Goal: Transaction & Acquisition: Purchase product/service

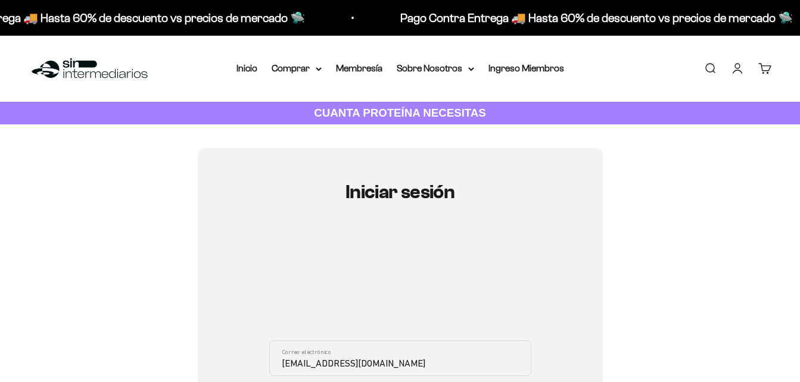
click at [319, 363] on input "schi1989@gmail.com" at bounding box center [400, 359] width 262 height 36
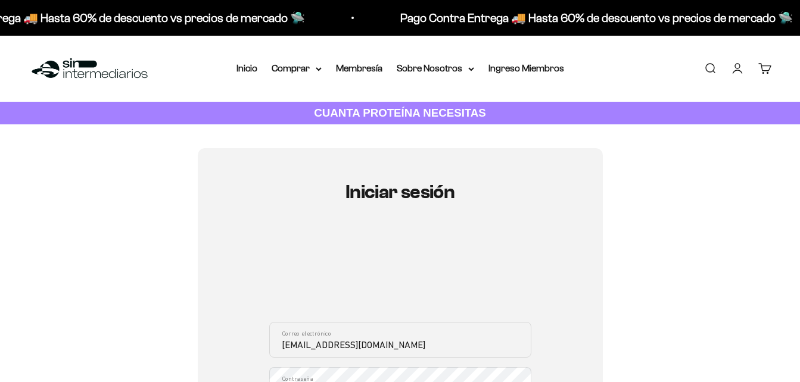
click at [356, 345] on input "schi19896@gmail.com" at bounding box center [400, 340] width 262 height 36
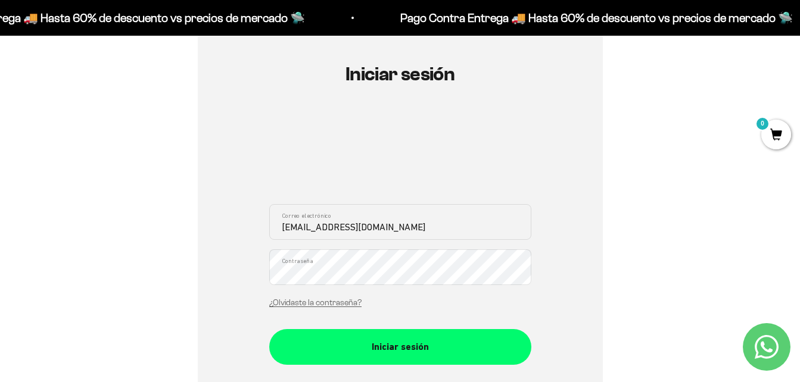
scroll to position [119, 0]
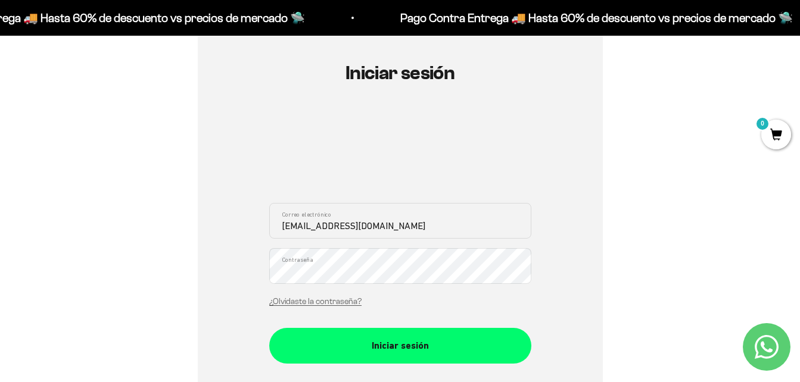
type input "schi19896@hotmail.com"
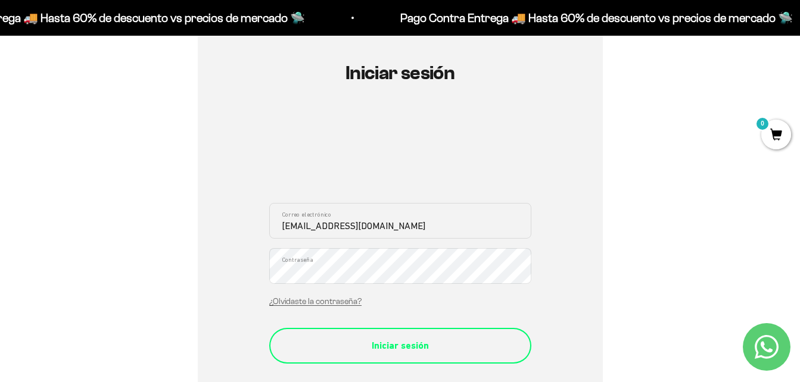
click at [456, 357] on button "Iniciar sesión" at bounding box center [400, 346] width 262 height 36
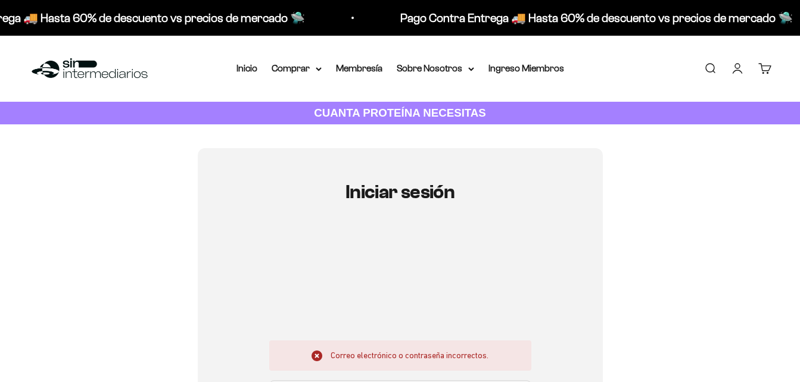
scroll to position [179, 0]
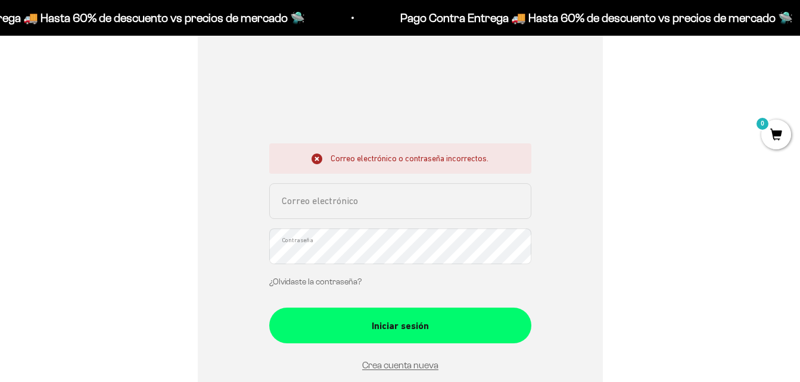
click at [327, 282] on link "¿Olvidaste la contraseña?" at bounding box center [315, 282] width 92 height 9
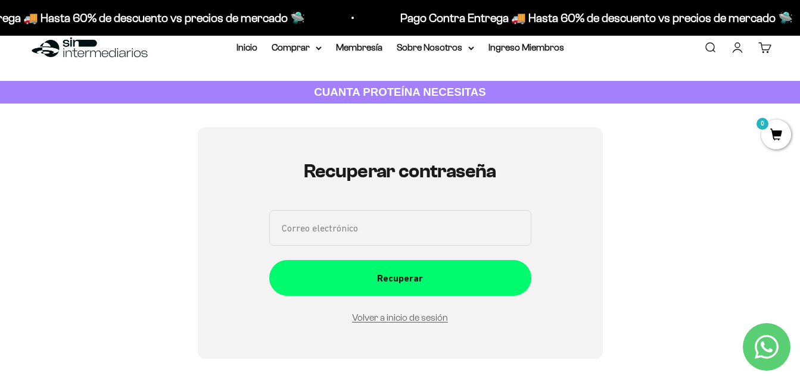
scroll to position [0, 0]
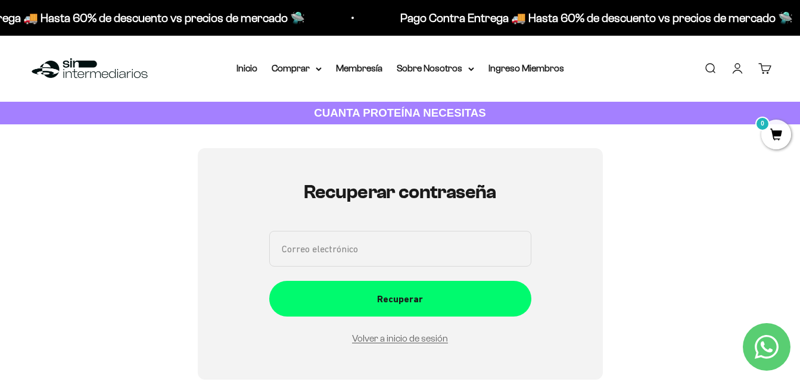
click at [333, 250] on input "Correo electrónico" at bounding box center [400, 249] width 262 height 36
type input "schi19896@hotmail.com"
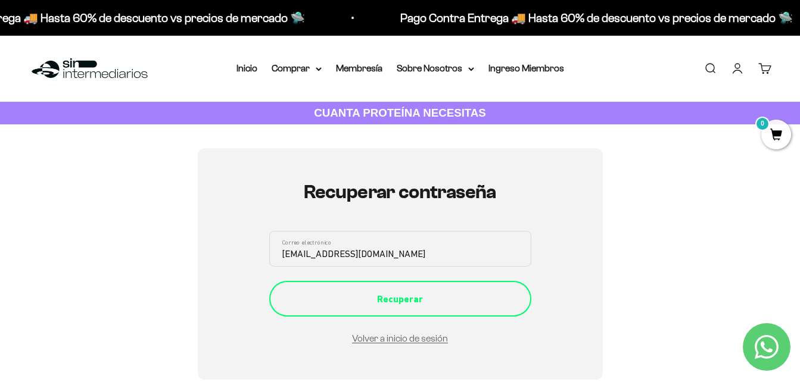
click at [445, 301] on div "Recuperar" at bounding box center [400, 299] width 214 height 15
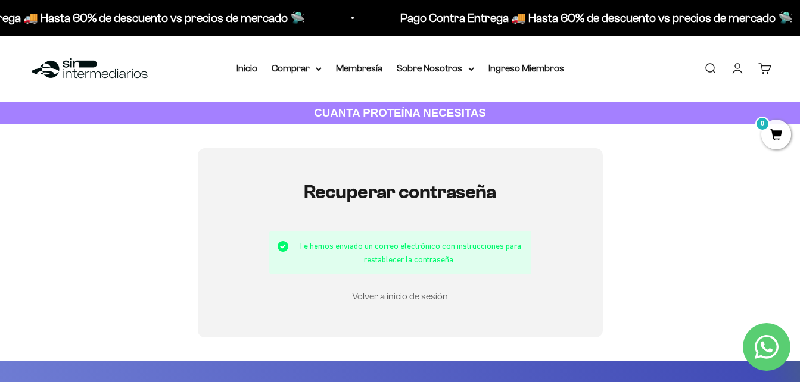
click at [419, 295] on link "Volver a inicio de sesión" at bounding box center [400, 296] width 96 height 10
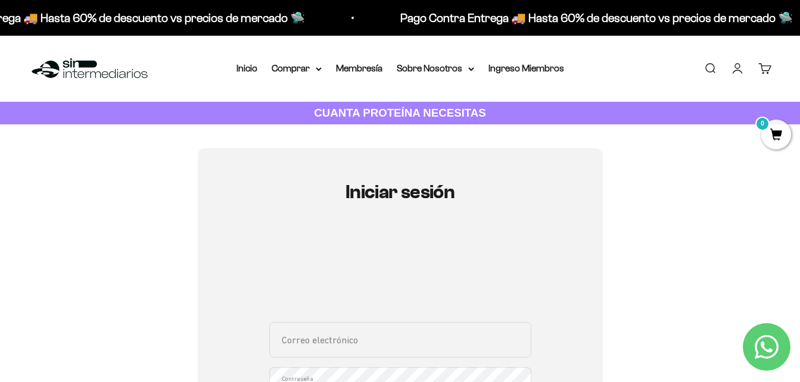
click at [736, 69] on link "Iniciar sesión" at bounding box center [737, 68] width 13 height 13
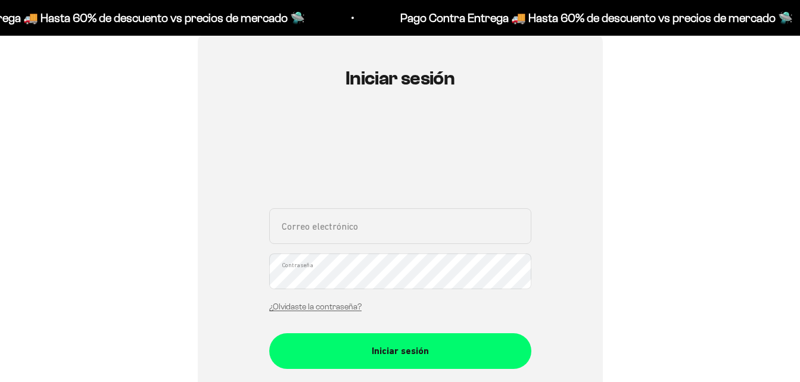
scroll to position [119, 0]
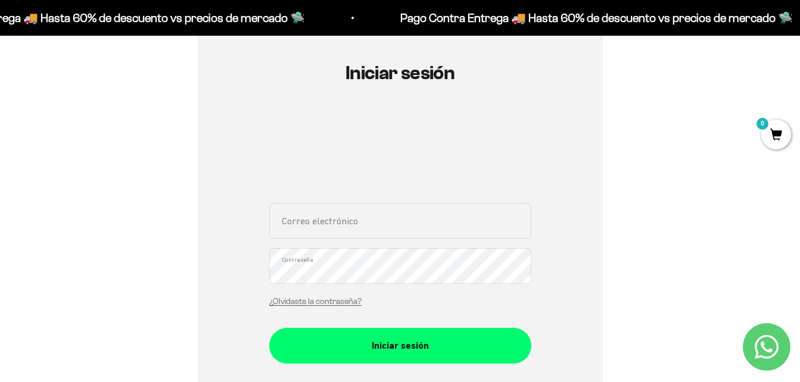
click at [353, 216] on input "Correo electrónico" at bounding box center [400, 221] width 262 height 36
type input "[EMAIL_ADDRESS][DOMAIN_NAME]"
click at [269, 328] on button "Iniciar sesión" at bounding box center [400, 346] width 262 height 36
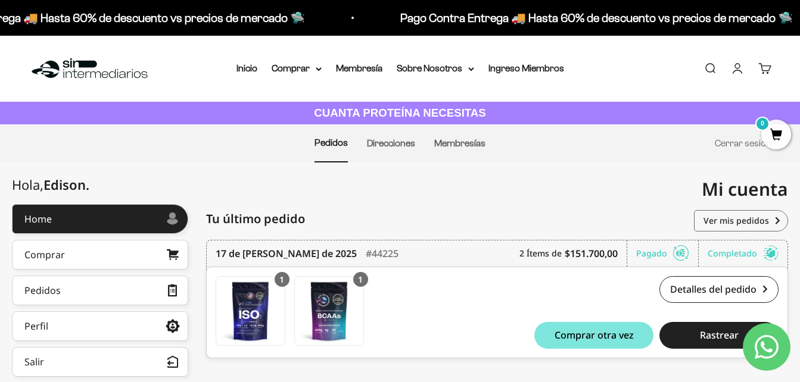
click at [433, 198] on div "Mi cuenta schi19896@hotmail.com" at bounding box center [594, 190] width 388 height 54
click at [238, 67] on link "Inicio" at bounding box center [246, 68] width 21 height 10
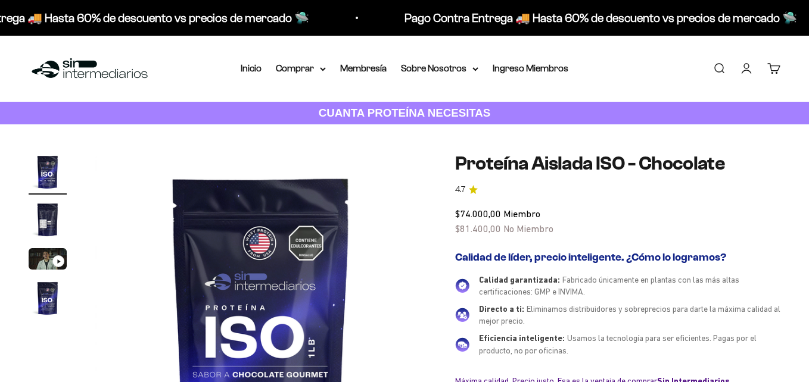
click at [253, 71] on link "Inicio" at bounding box center [251, 68] width 21 height 10
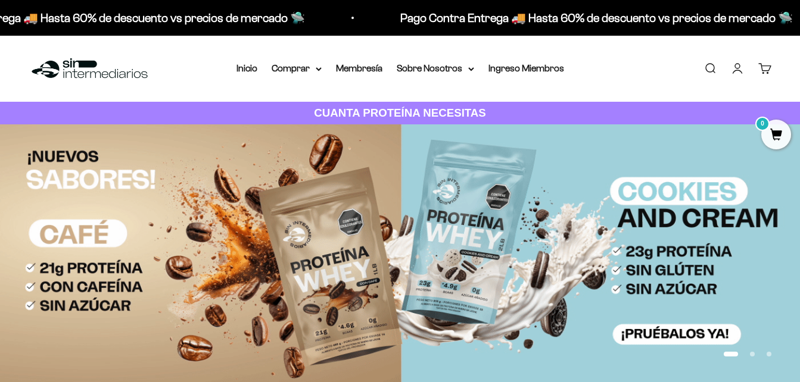
scroll to position [476, 0]
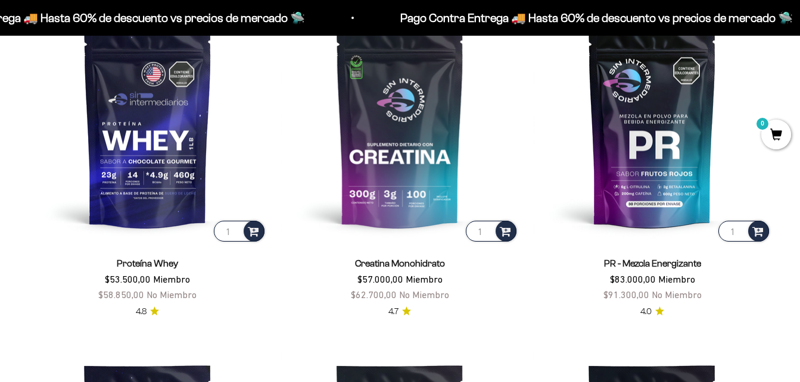
drag, startPoint x: 504, startPoint y: 232, endPoint x: 561, endPoint y: 277, distance: 72.9
click at [504, 232] on span at bounding box center [505, 231] width 11 height 14
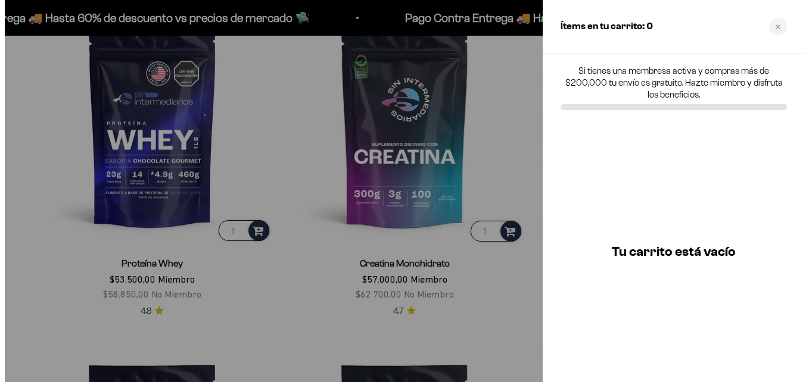
scroll to position [479, 0]
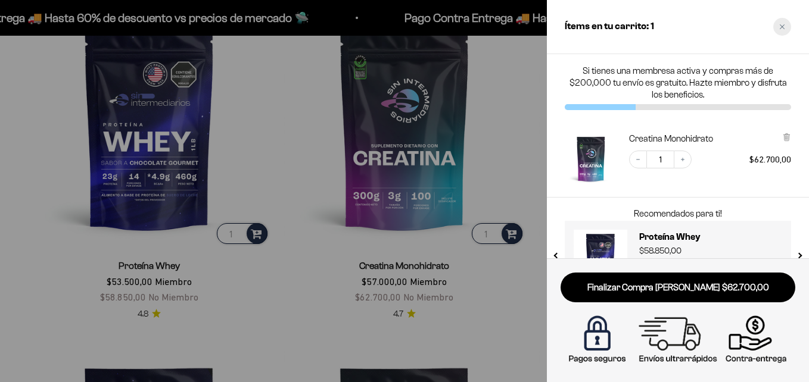
click at [783, 23] on div "Close cart" at bounding box center [782, 27] width 18 height 18
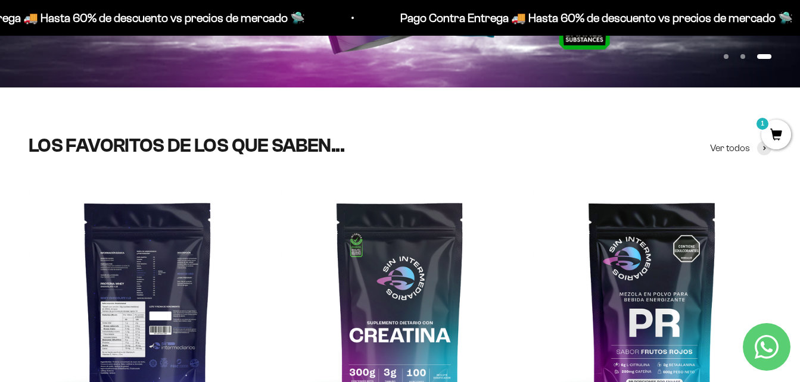
scroll to position [417, 0]
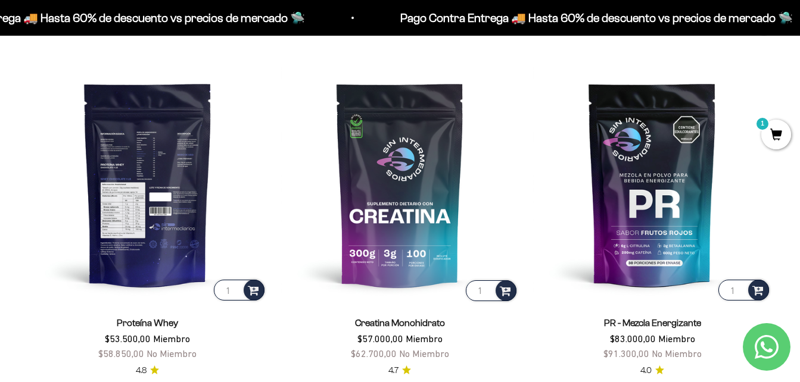
click at [170, 160] on img at bounding box center [148, 185] width 238 height 238
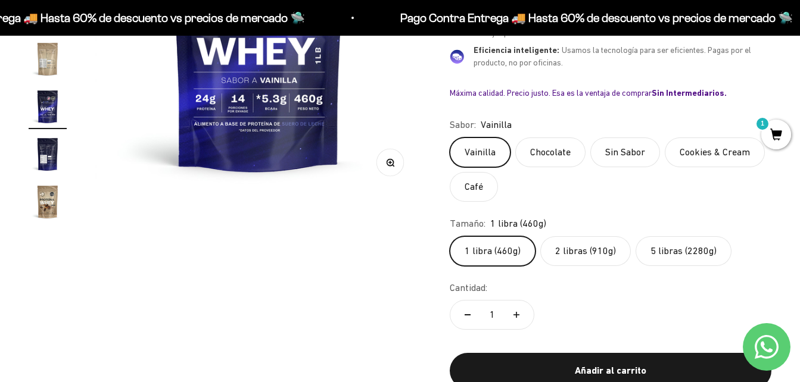
scroll to position [298, 0]
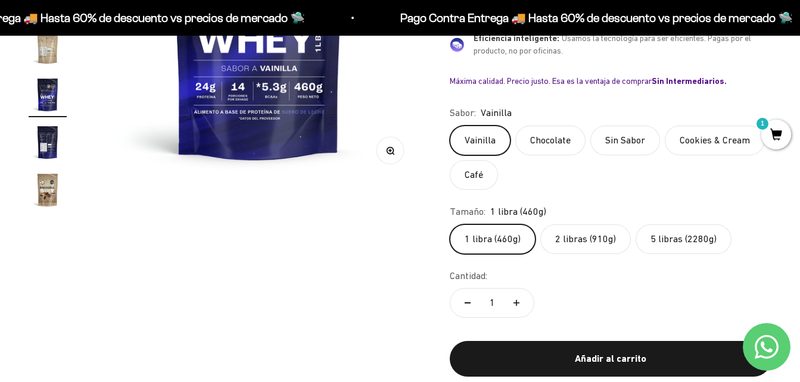
click at [481, 184] on label "Café" at bounding box center [474, 175] width 48 height 30
click at [450, 126] on input "Café" at bounding box center [449, 125] width 1 height 1
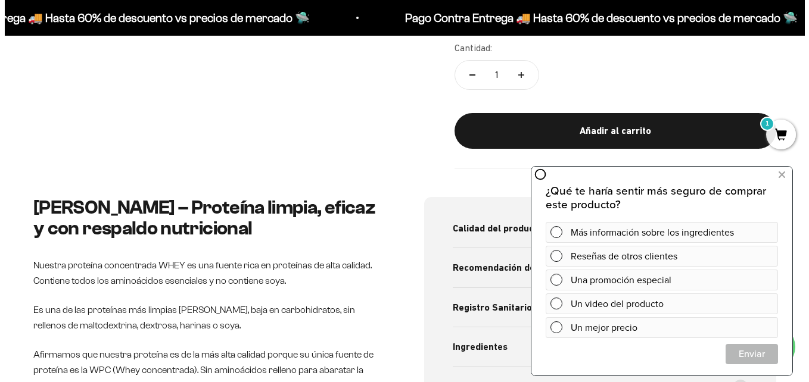
scroll to position [417, 0]
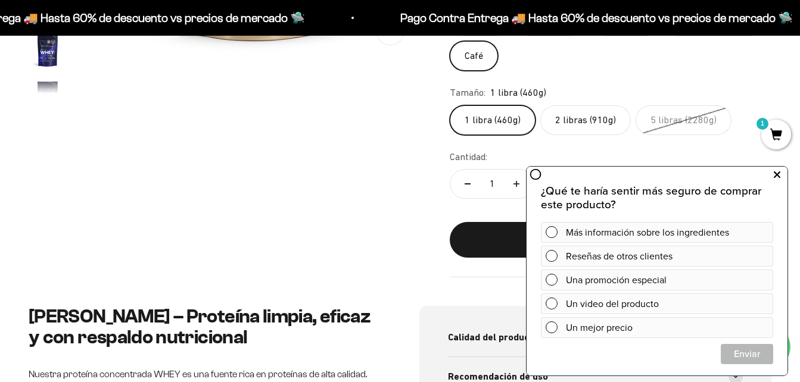
click at [777, 177] on icon at bounding box center [777, 174] width 7 height 15
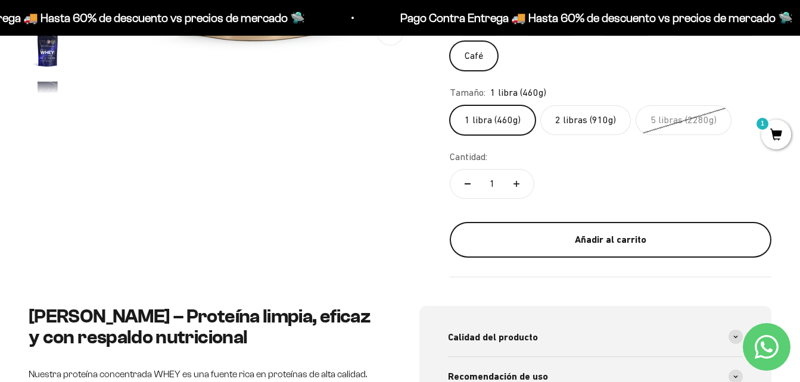
click at [615, 244] on div "Añadir al carrito" at bounding box center [611, 239] width 274 height 15
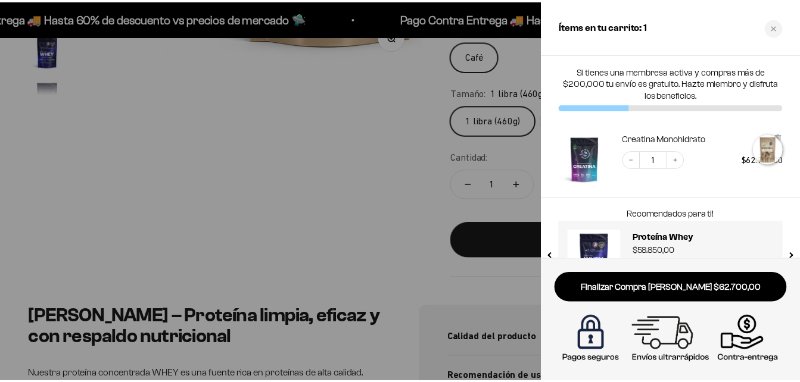
scroll to position [0, 5072]
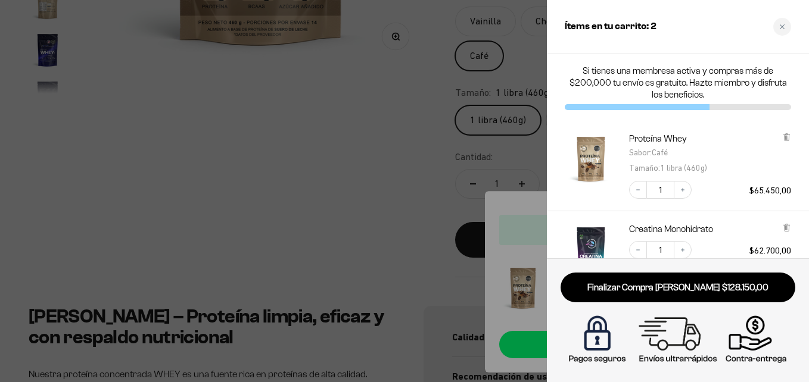
click at [342, 148] on div at bounding box center [404, 191] width 809 height 382
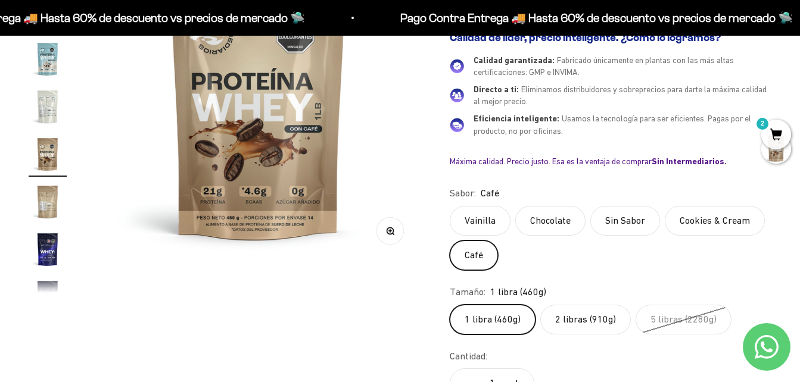
scroll to position [238, 0]
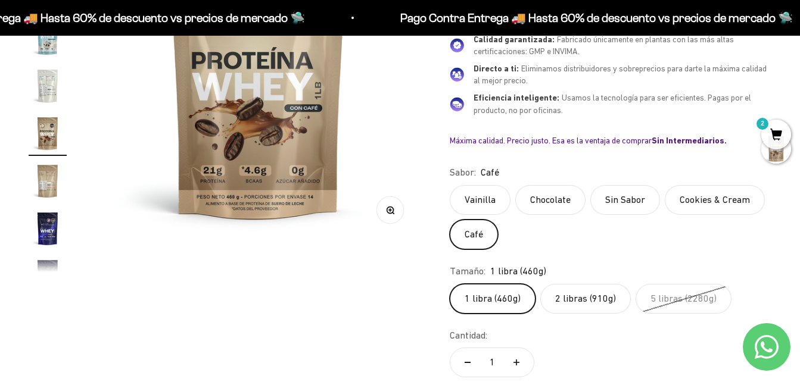
click at [478, 208] on label "Vainilla" at bounding box center [480, 200] width 61 height 30
click at [450, 185] on input "Vainilla" at bounding box center [449, 185] width 1 height 1
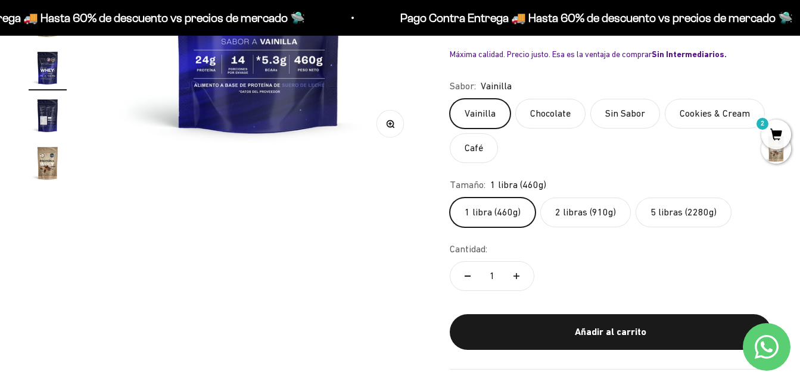
scroll to position [357, 0]
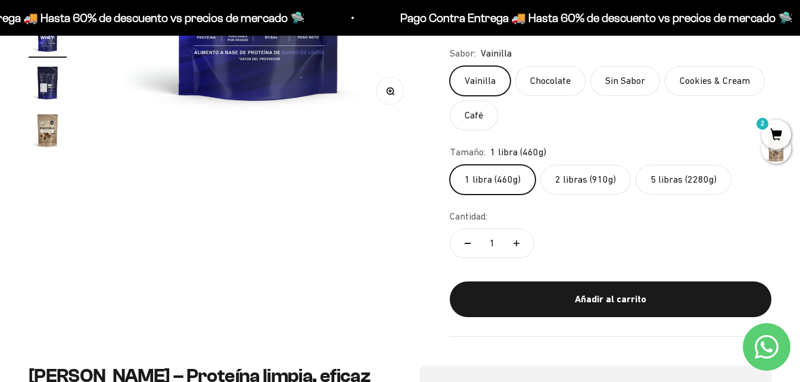
click at [599, 186] on label "2 libras (910g)" at bounding box center [585, 180] width 91 height 30
click at [450, 165] on input "2 libras (910g)" at bounding box center [449, 164] width 1 height 1
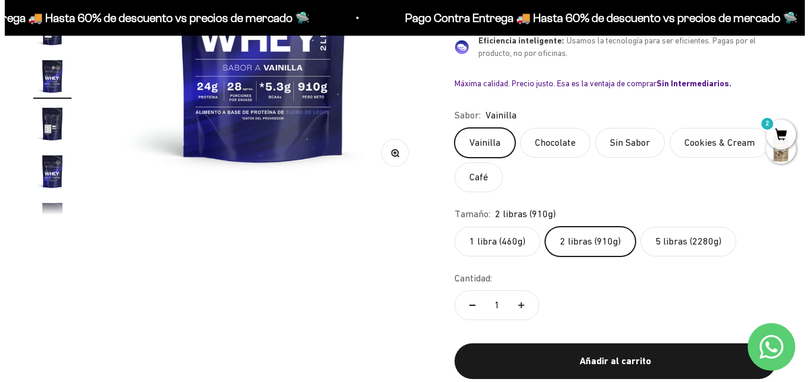
scroll to position [298, 0]
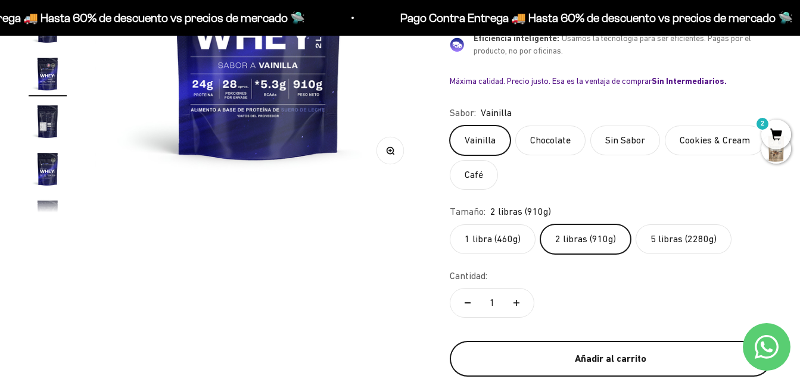
click at [652, 360] on div "Añadir al carrito" at bounding box center [611, 358] width 274 height 15
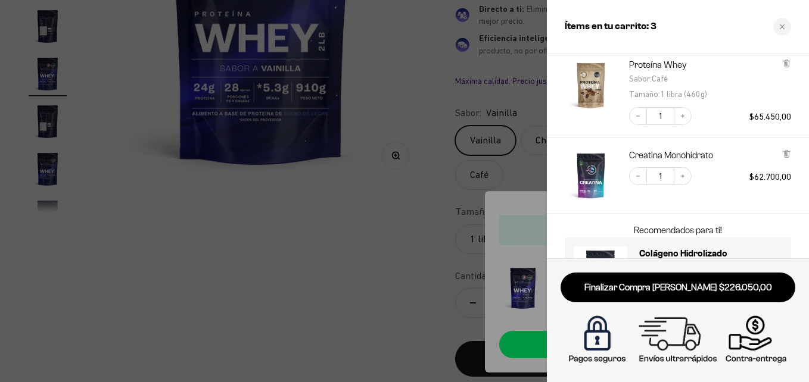
scroll to position [81, 0]
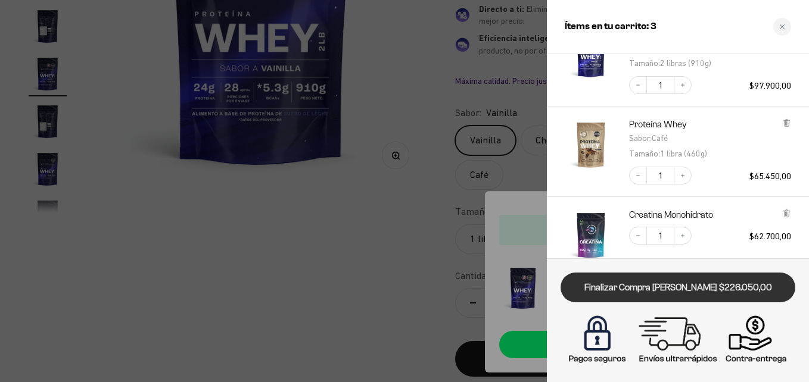
click at [731, 288] on link "Finalizar Compra Segura $226.050,00" at bounding box center [677, 288] width 235 height 30
